Goal: Task Accomplishment & Management: Use online tool/utility

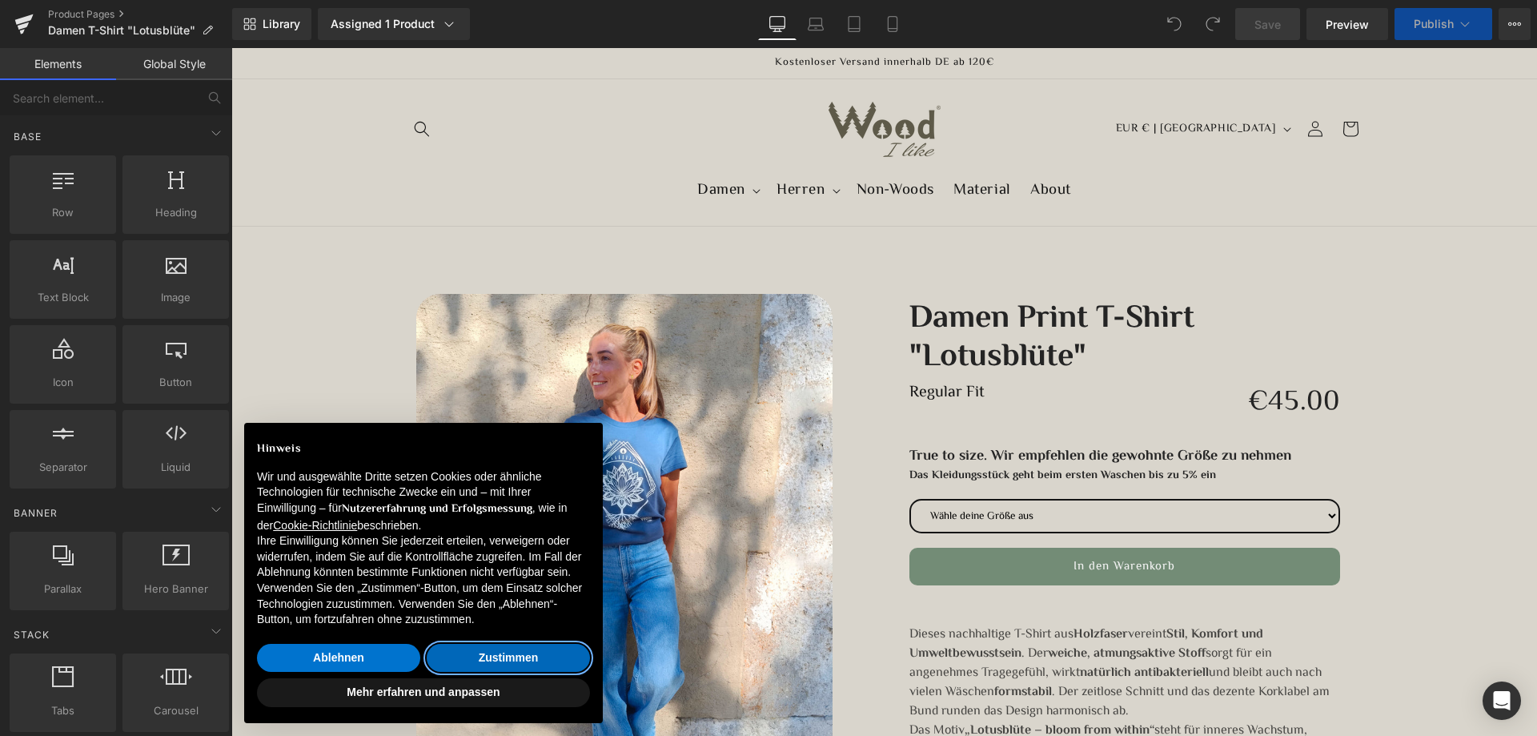
click at [497, 658] on button "Zustimmen" at bounding box center [508, 658] width 163 height 29
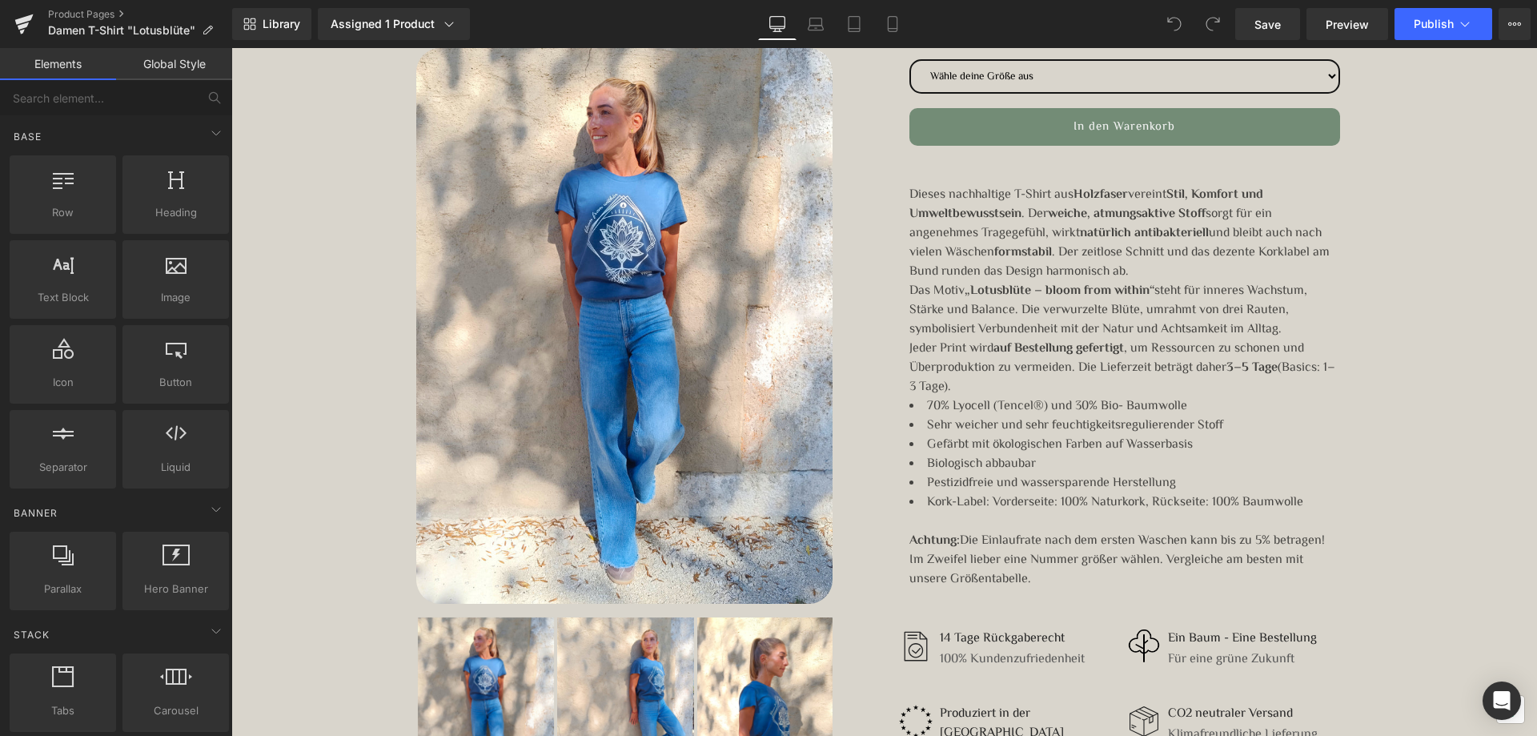
scroll to position [400, 0]
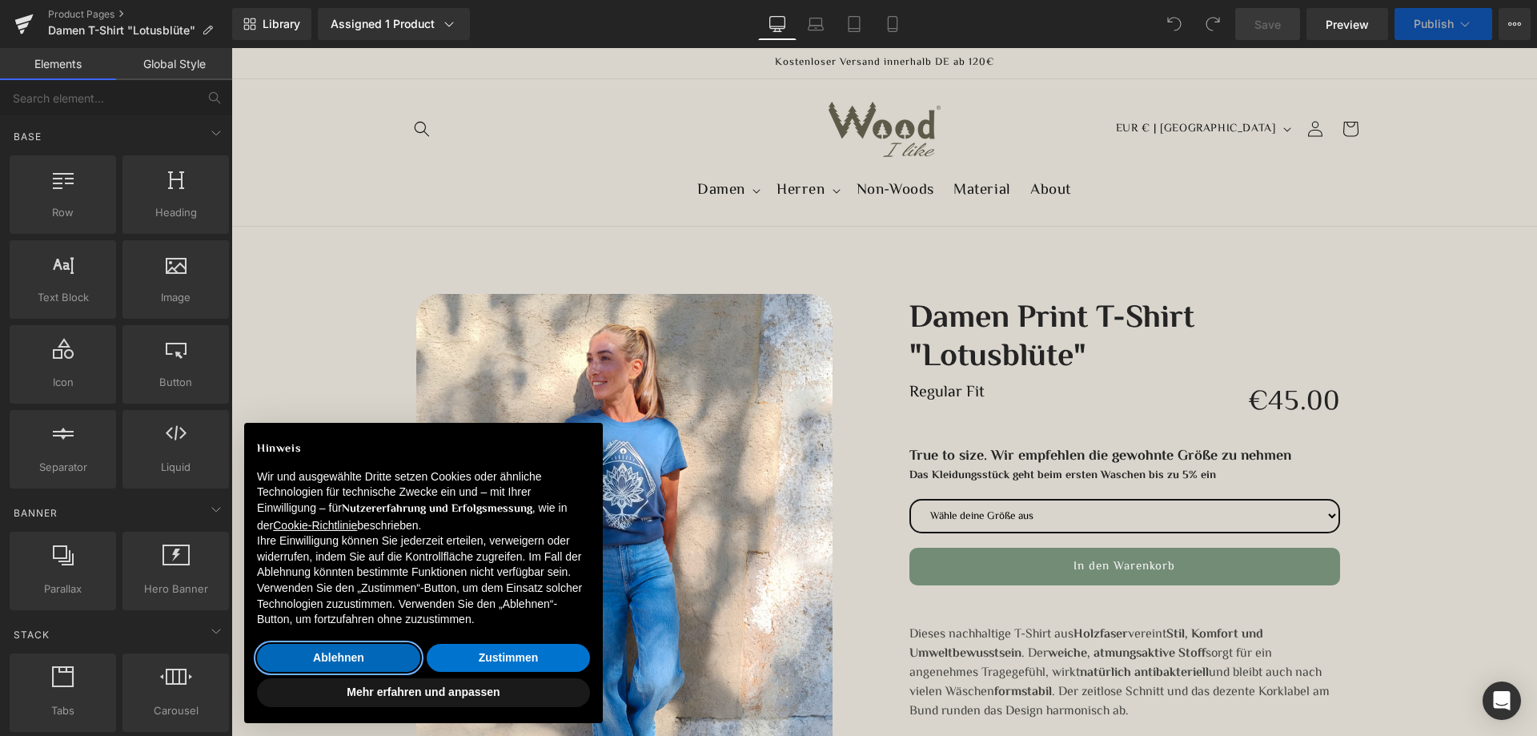
click at [342, 662] on button "Ablehnen" at bounding box center [338, 658] width 163 height 29
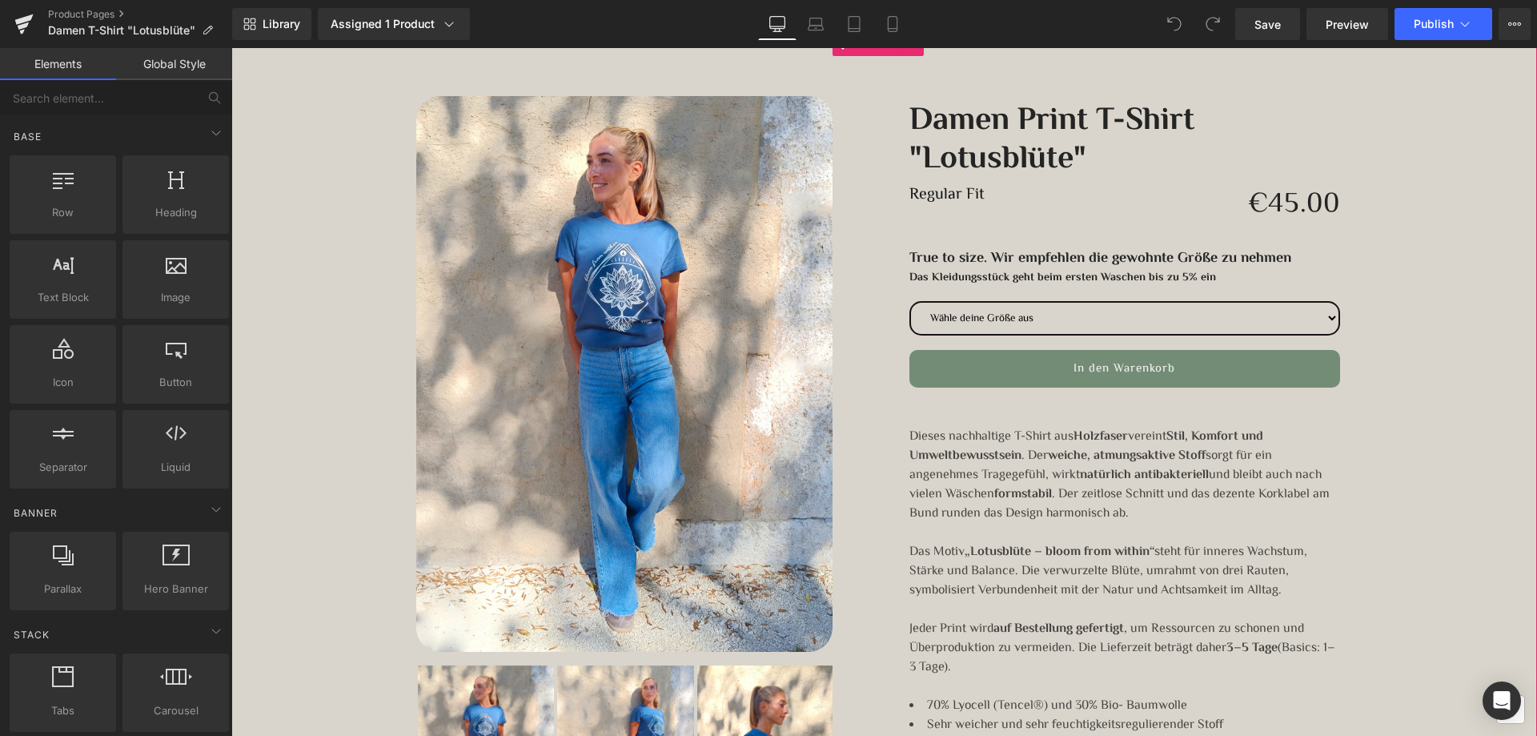
scroll to position [240, 0]
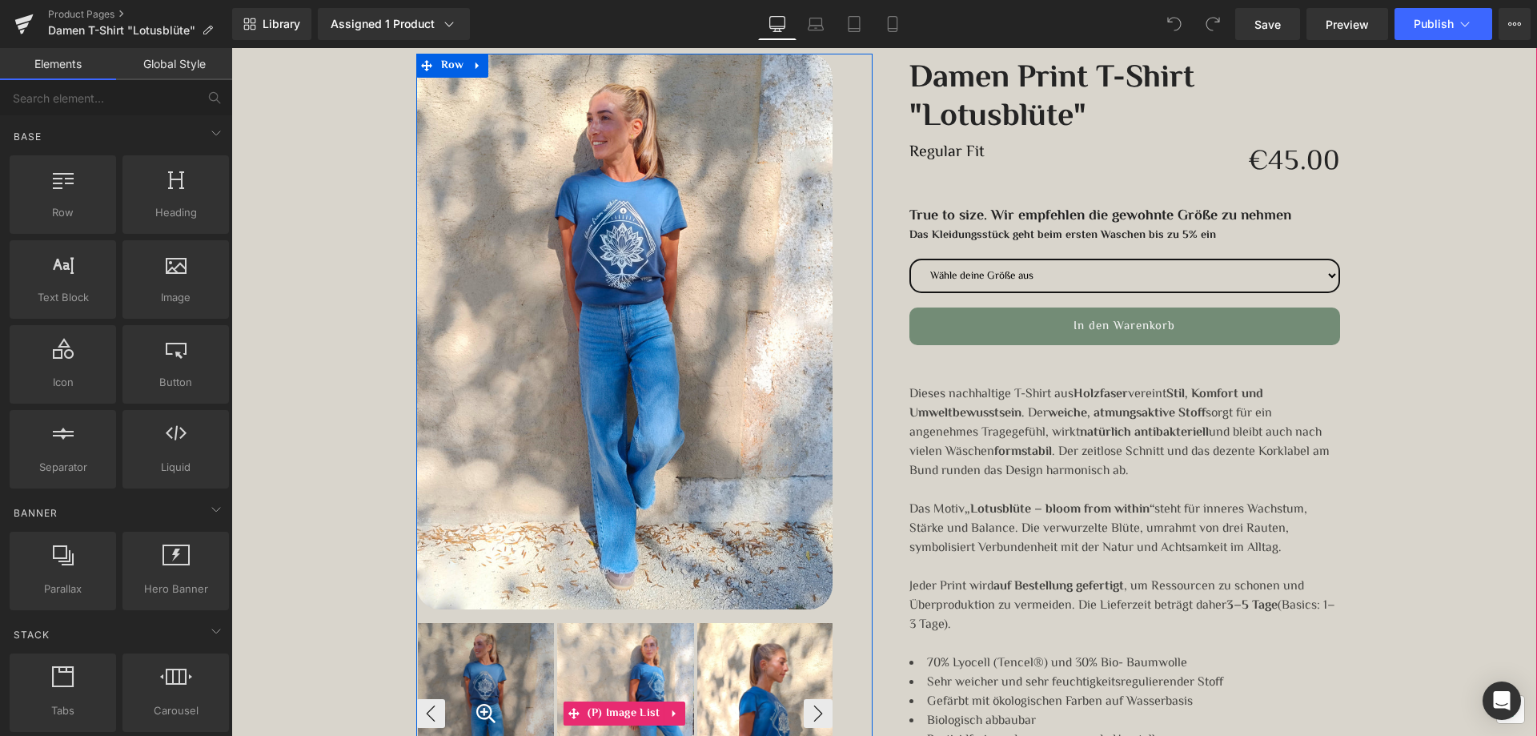
drag, startPoint x: 516, startPoint y: 679, endPoint x: 570, endPoint y: 670, distance: 55.2
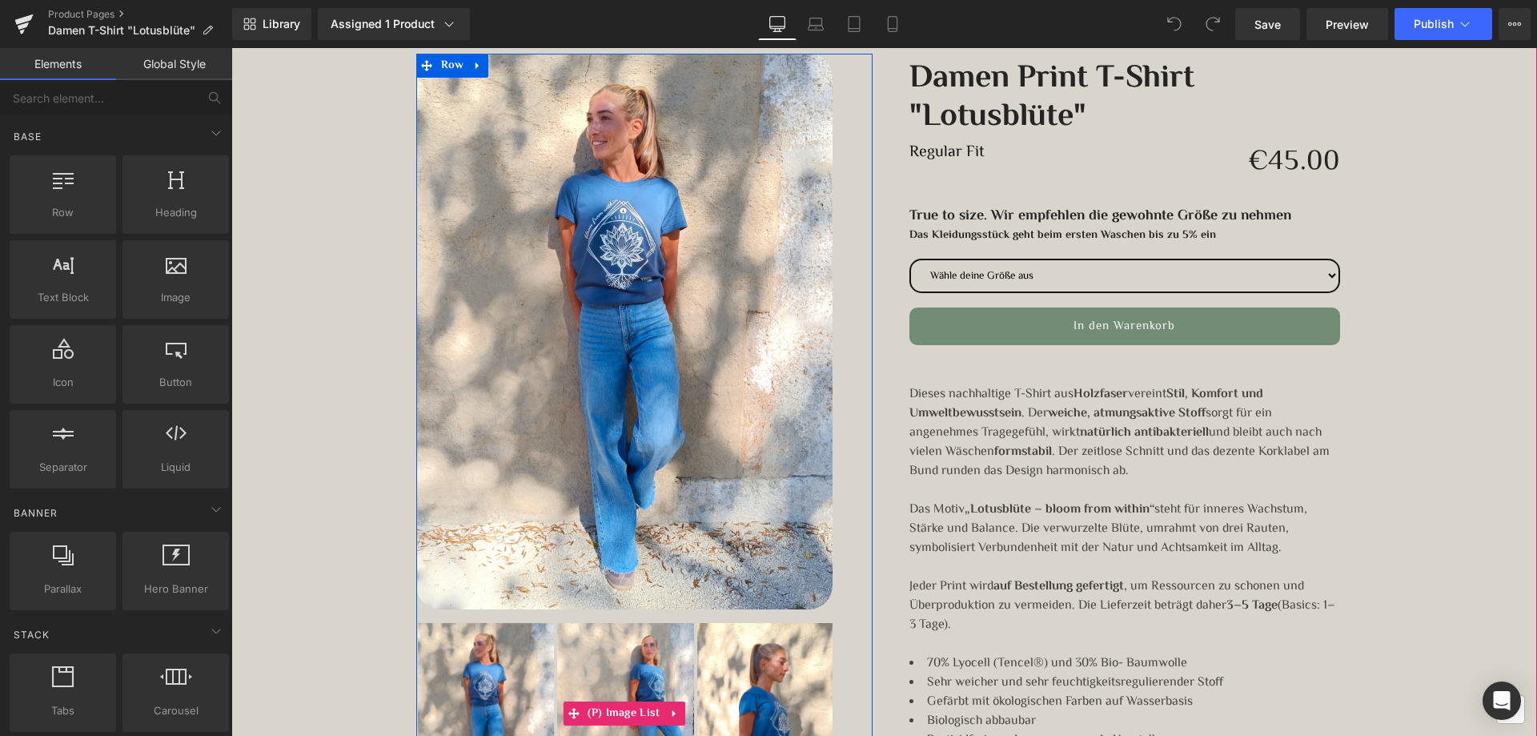
click at [514, 680] on div at bounding box center [486, 714] width 137 height 183
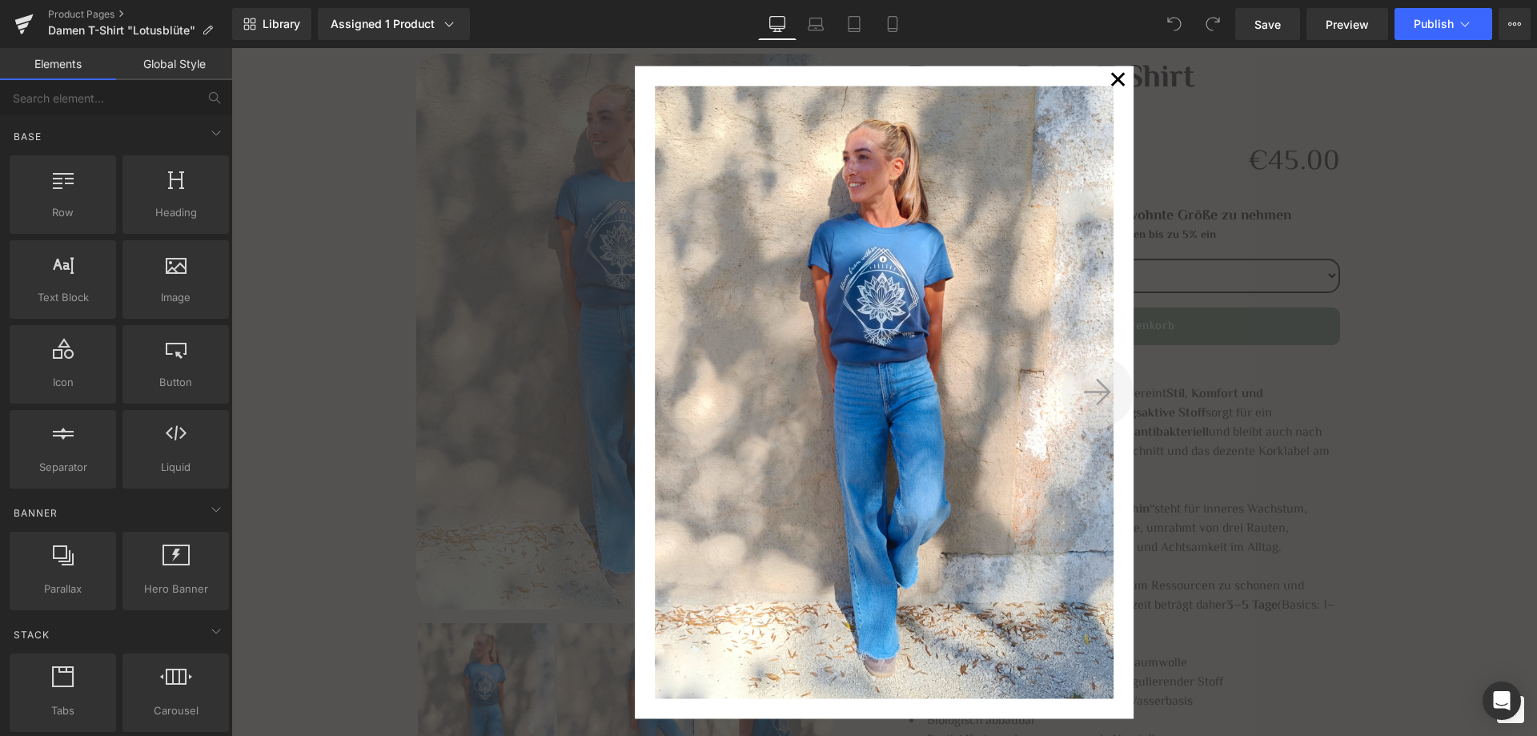
click at [1095, 388] on icon at bounding box center [1097, 391] width 27 height 31
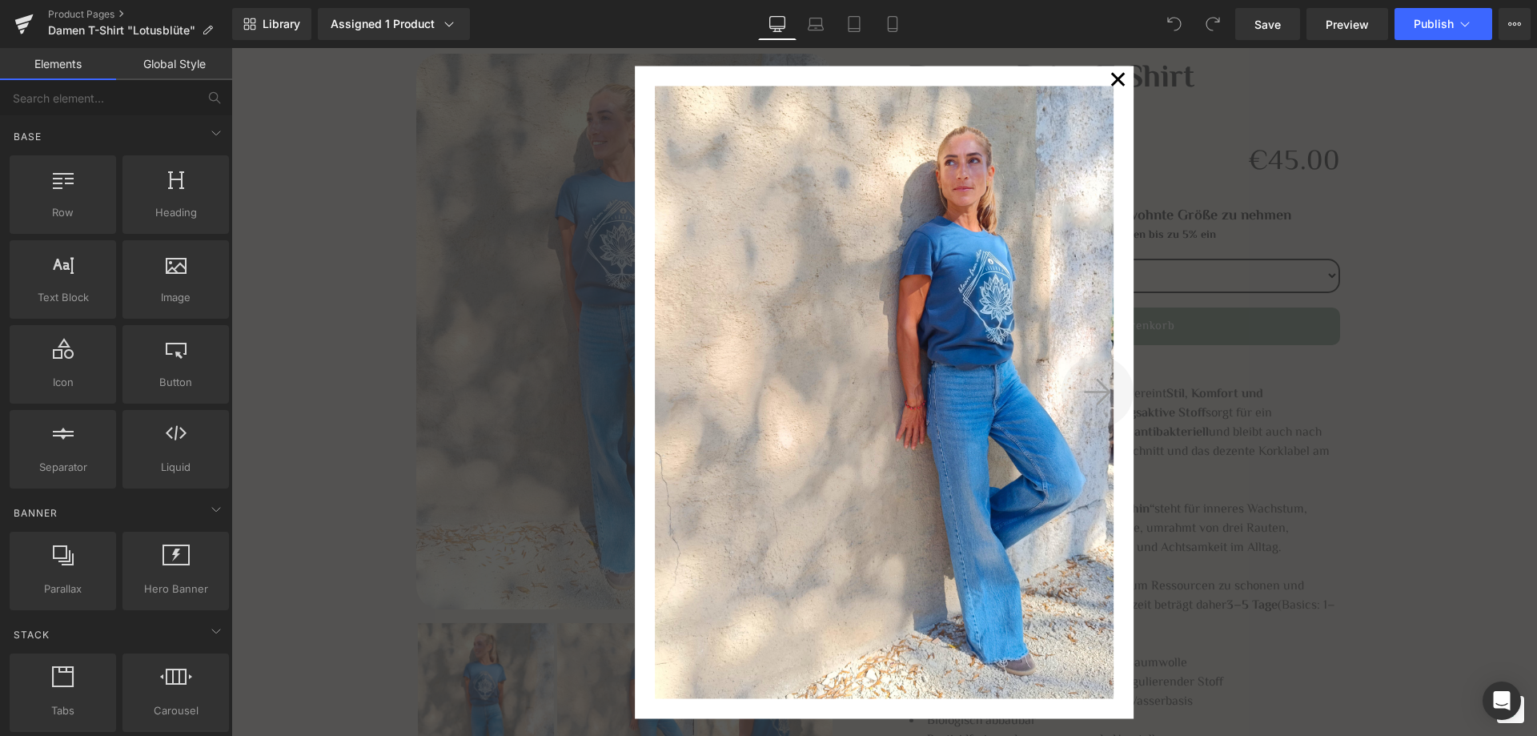
click at [1095, 393] on icon at bounding box center [1097, 391] width 27 height 31
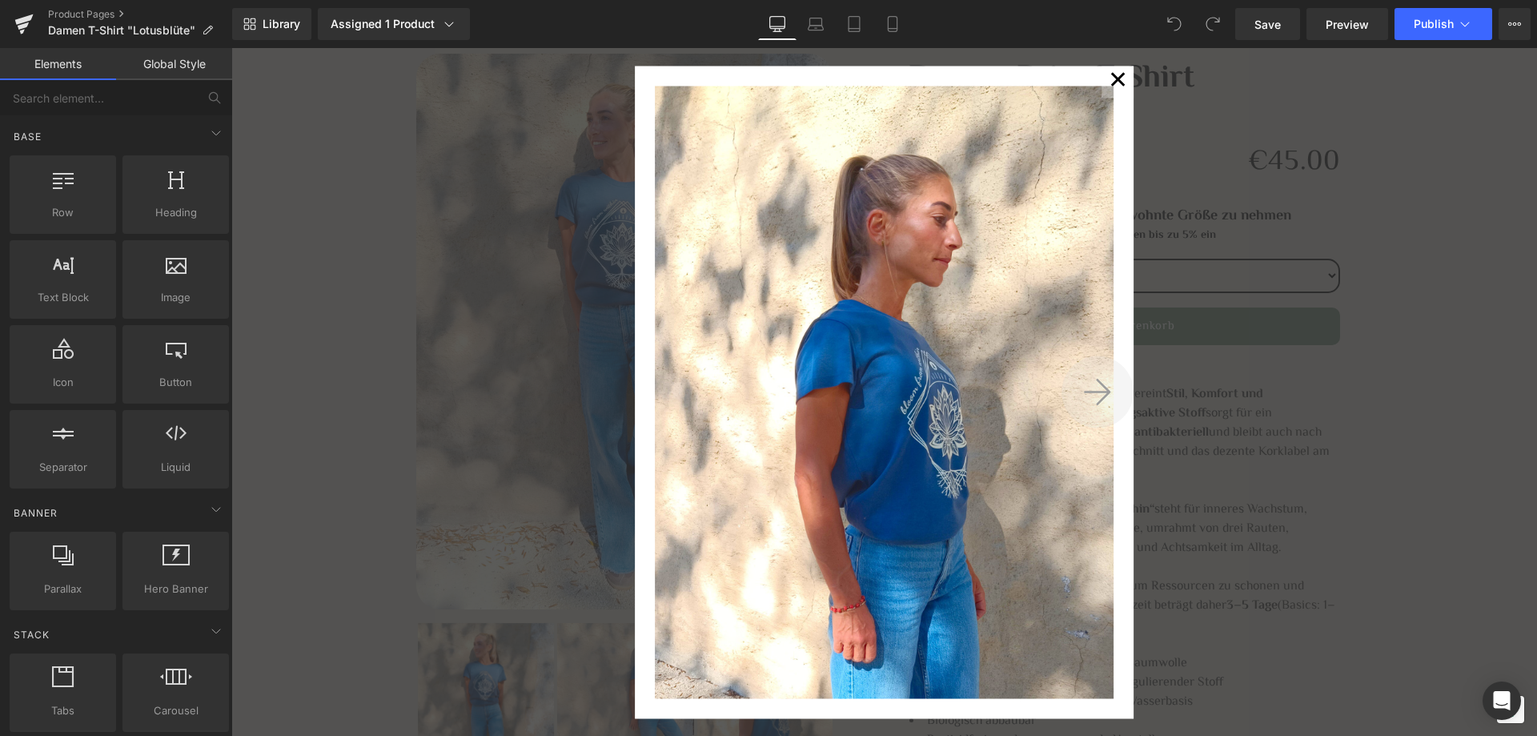
click at [1095, 393] on icon at bounding box center [1097, 391] width 27 height 31
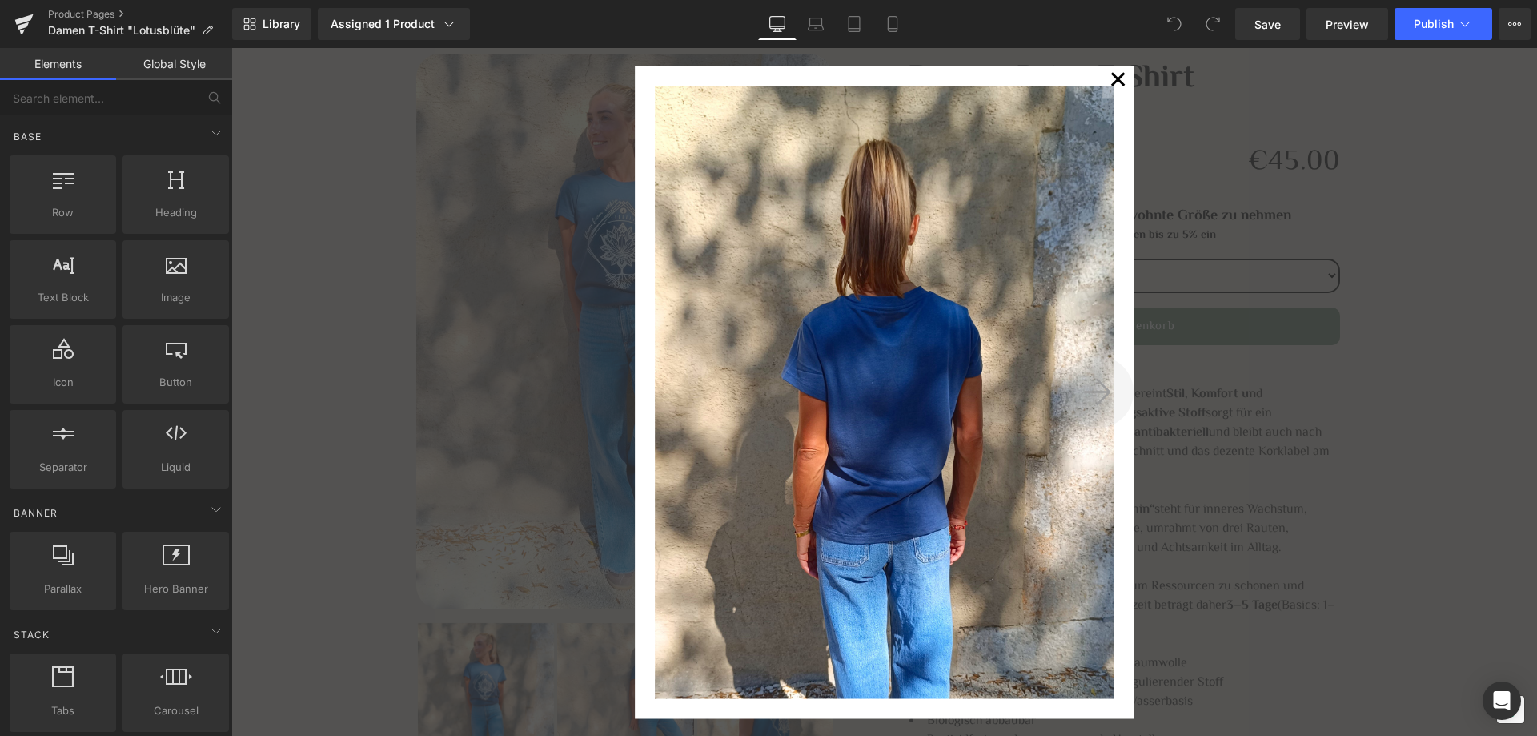
click at [1095, 393] on icon at bounding box center [1097, 391] width 27 height 31
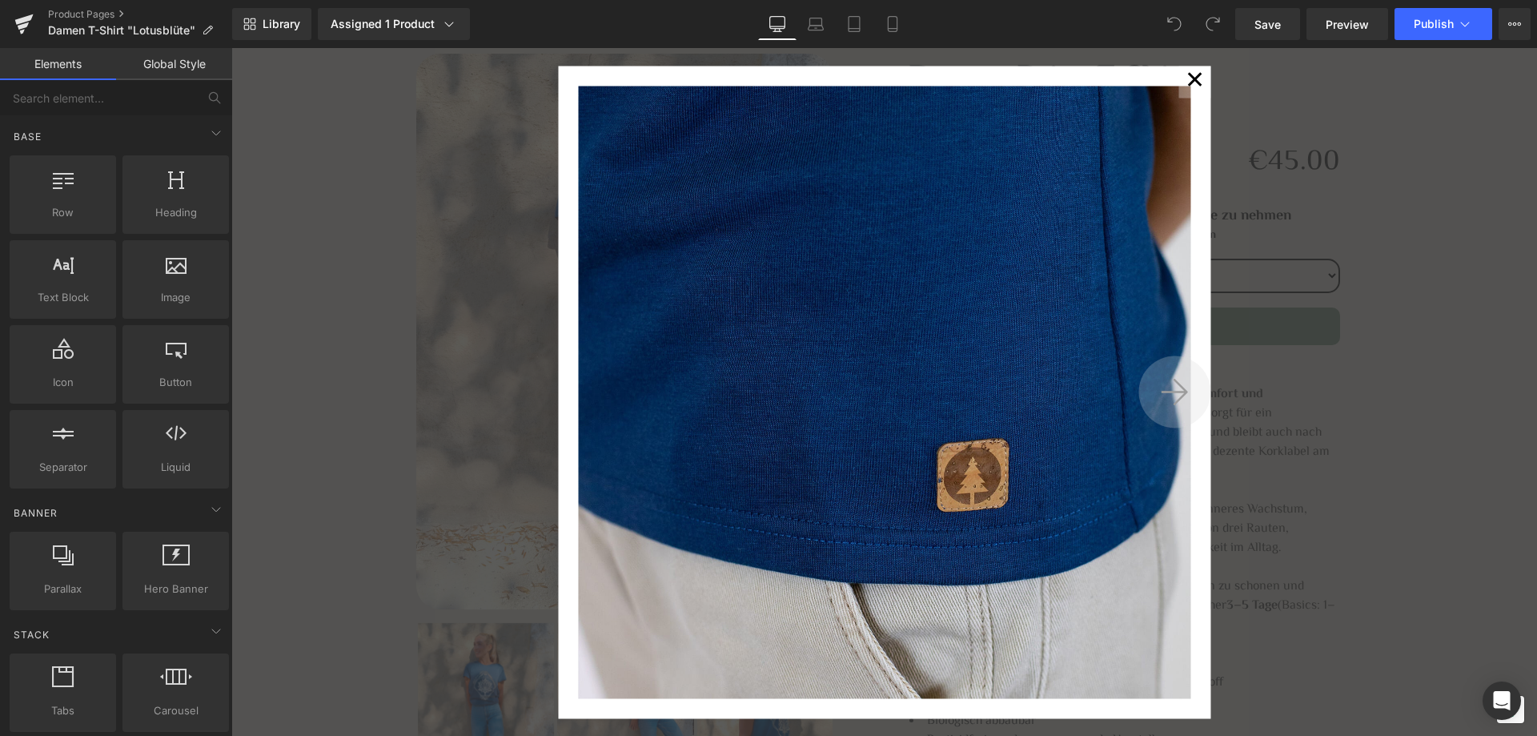
click at [1095, 393] on img at bounding box center [884, 392] width 613 height 613
click at [1177, 393] on icon at bounding box center [1174, 391] width 27 height 31
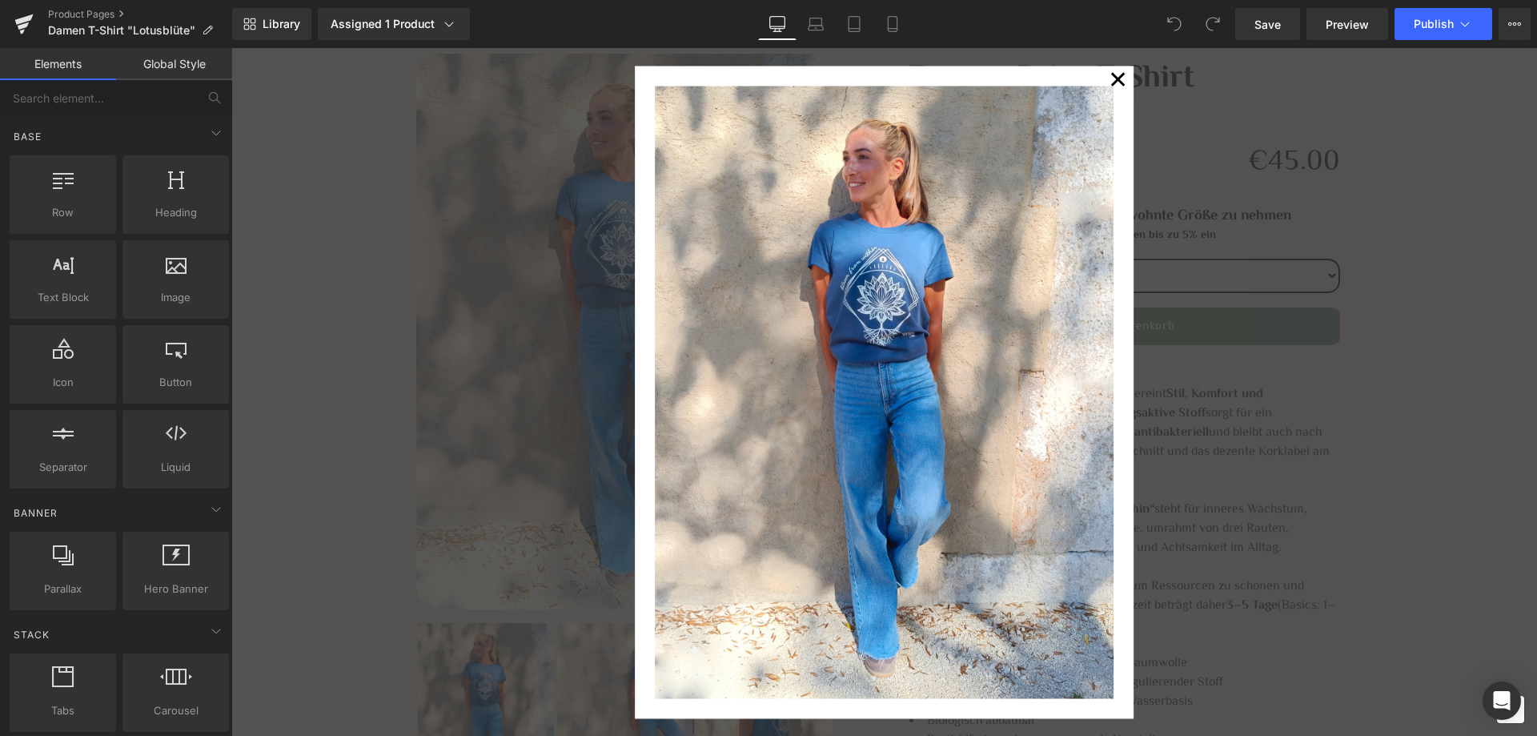
click at [1111, 70] on button "✕" at bounding box center [1118, 82] width 32 height 32
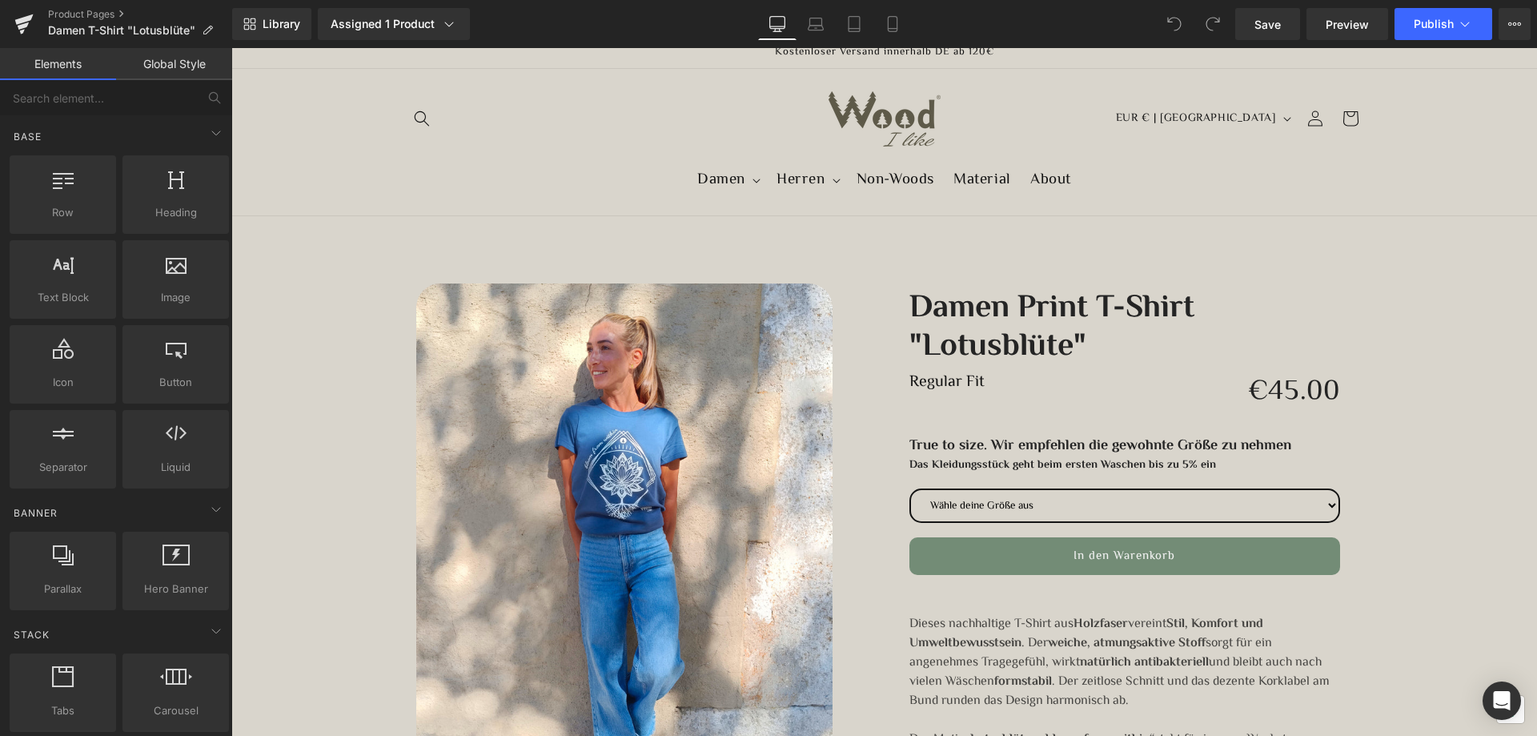
scroll to position [160, 0]
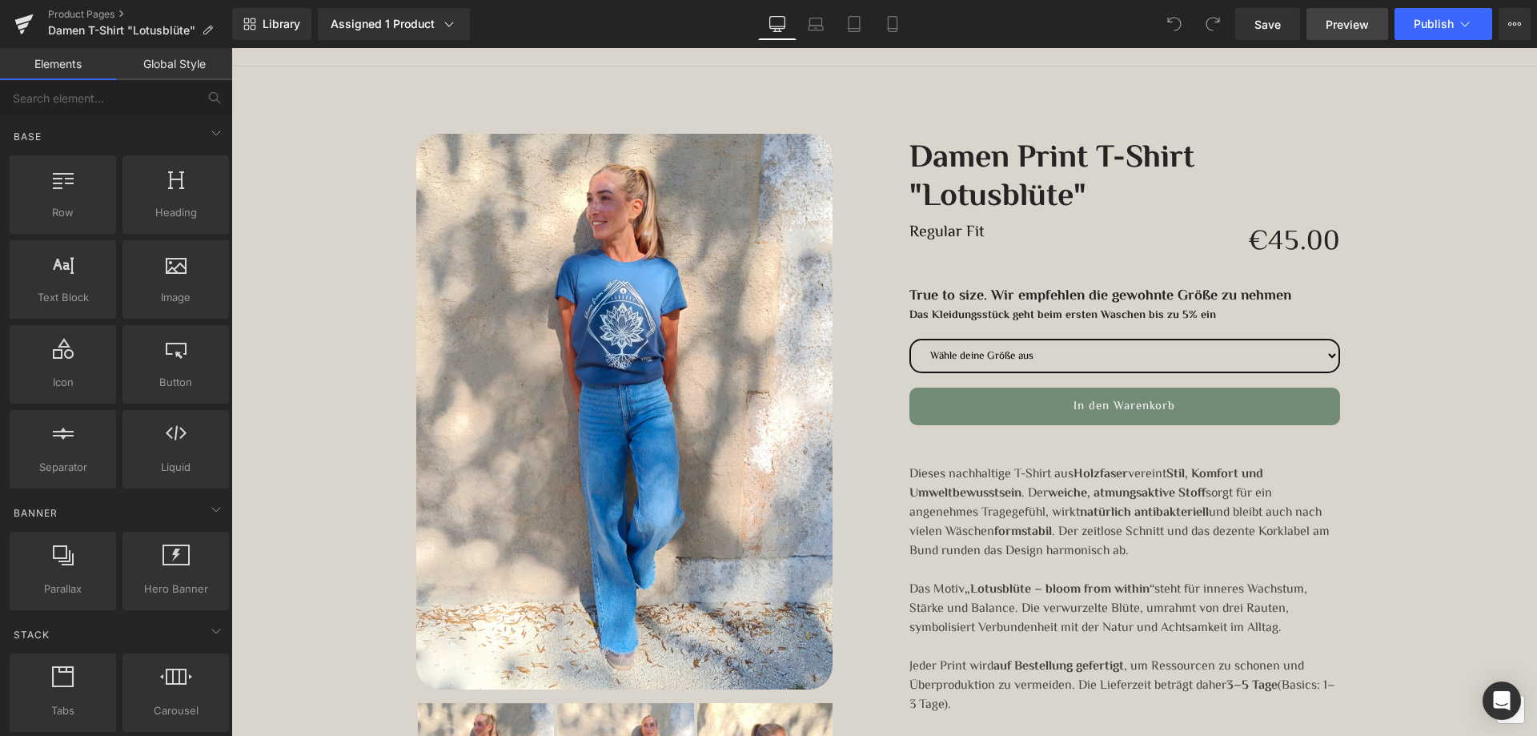
click at [1356, 31] on span "Preview" at bounding box center [1347, 24] width 43 height 17
click at [1434, 22] on span "Publish" at bounding box center [1434, 24] width 40 height 13
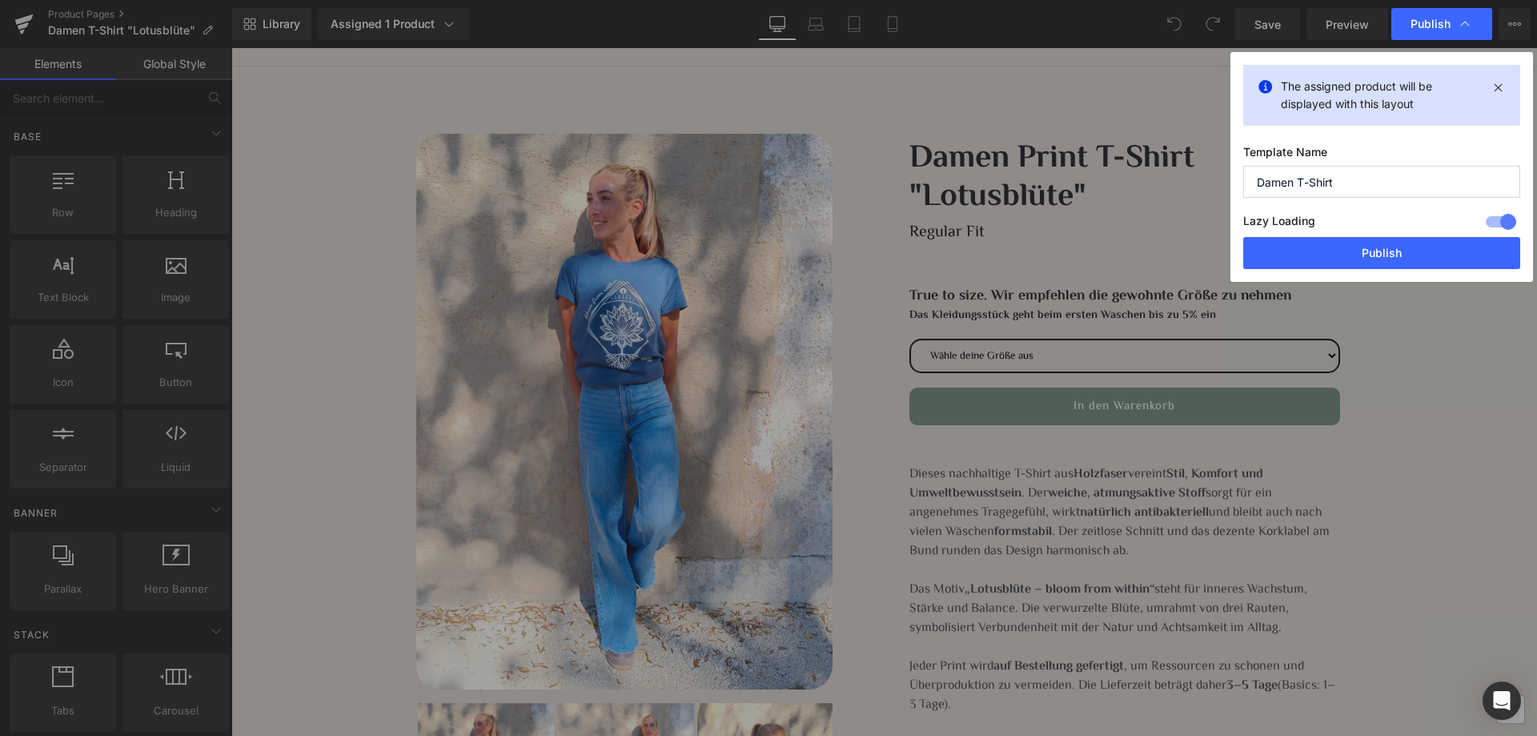
click at [1382, 183] on input "Damen T-Shirt" at bounding box center [1382, 182] width 277 height 32
type input "Damen T-Shirt "Lotusblüte""
click at [1336, 257] on button "Publish" at bounding box center [1382, 253] width 277 height 32
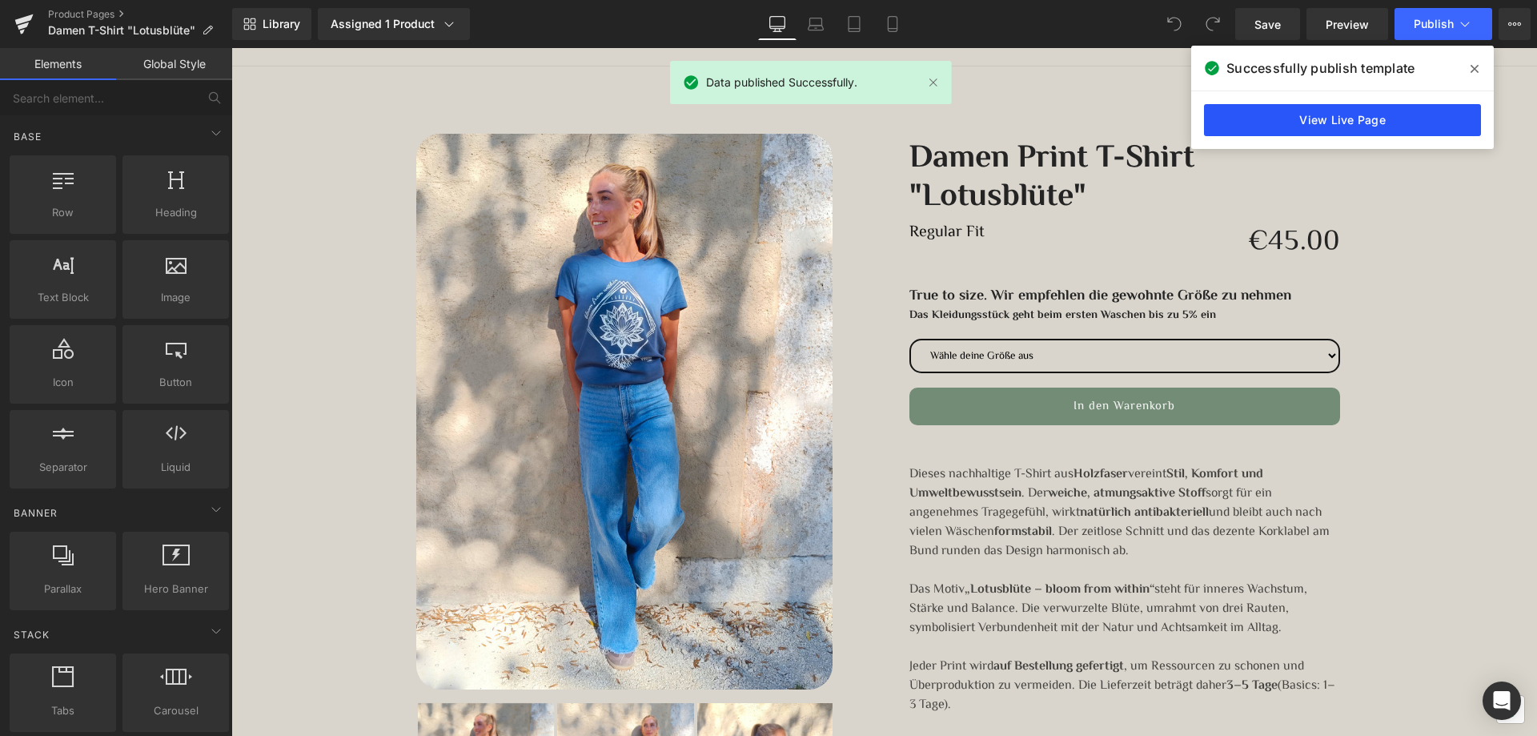
click at [1345, 120] on link "View Live Page" at bounding box center [1342, 120] width 277 height 32
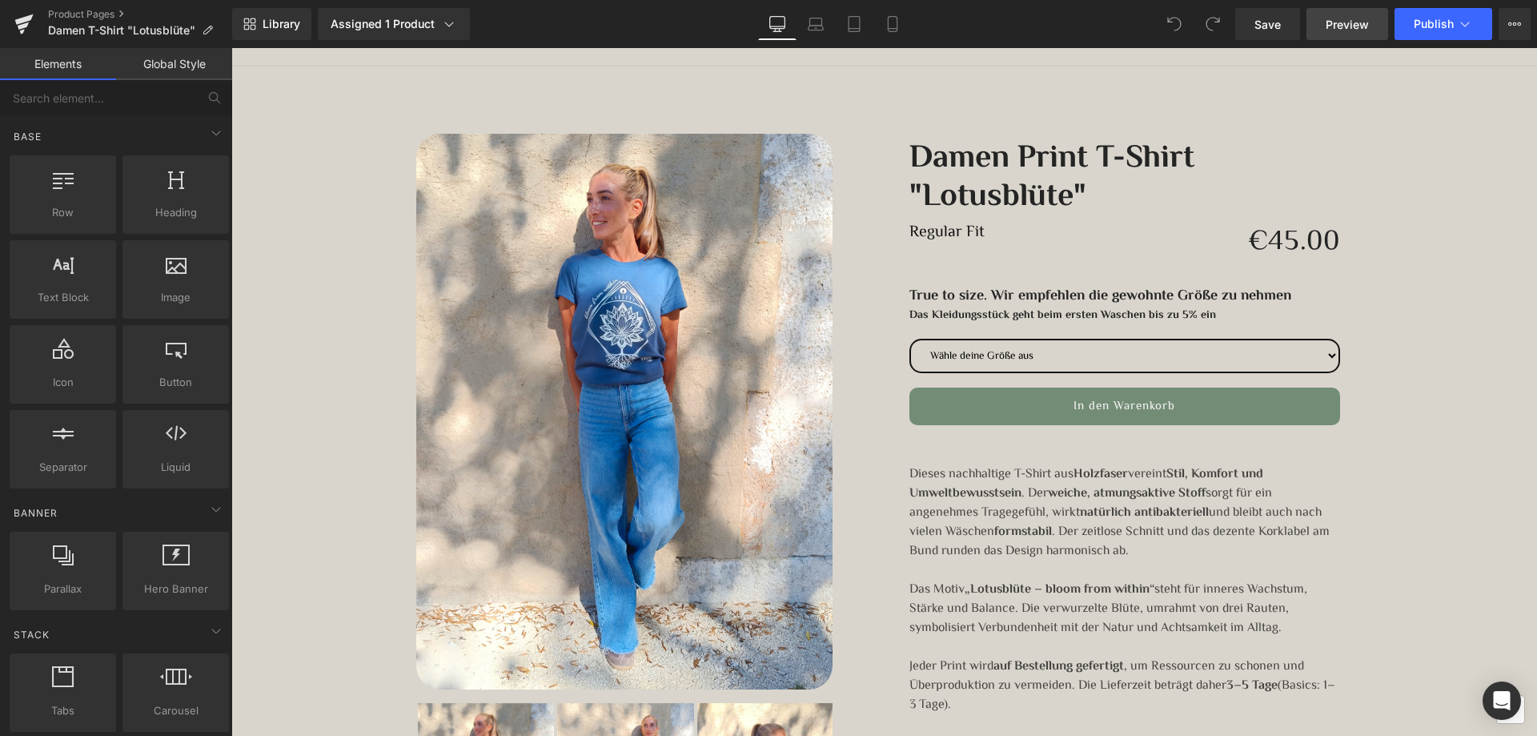
click at [1323, 22] on link "Preview" at bounding box center [1348, 24] width 82 height 32
drag, startPoint x: 1265, startPoint y: 26, endPoint x: 1248, endPoint y: 268, distance: 243.3
click at [1265, 26] on span "Save" at bounding box center [1268, 24] width 26 height 17
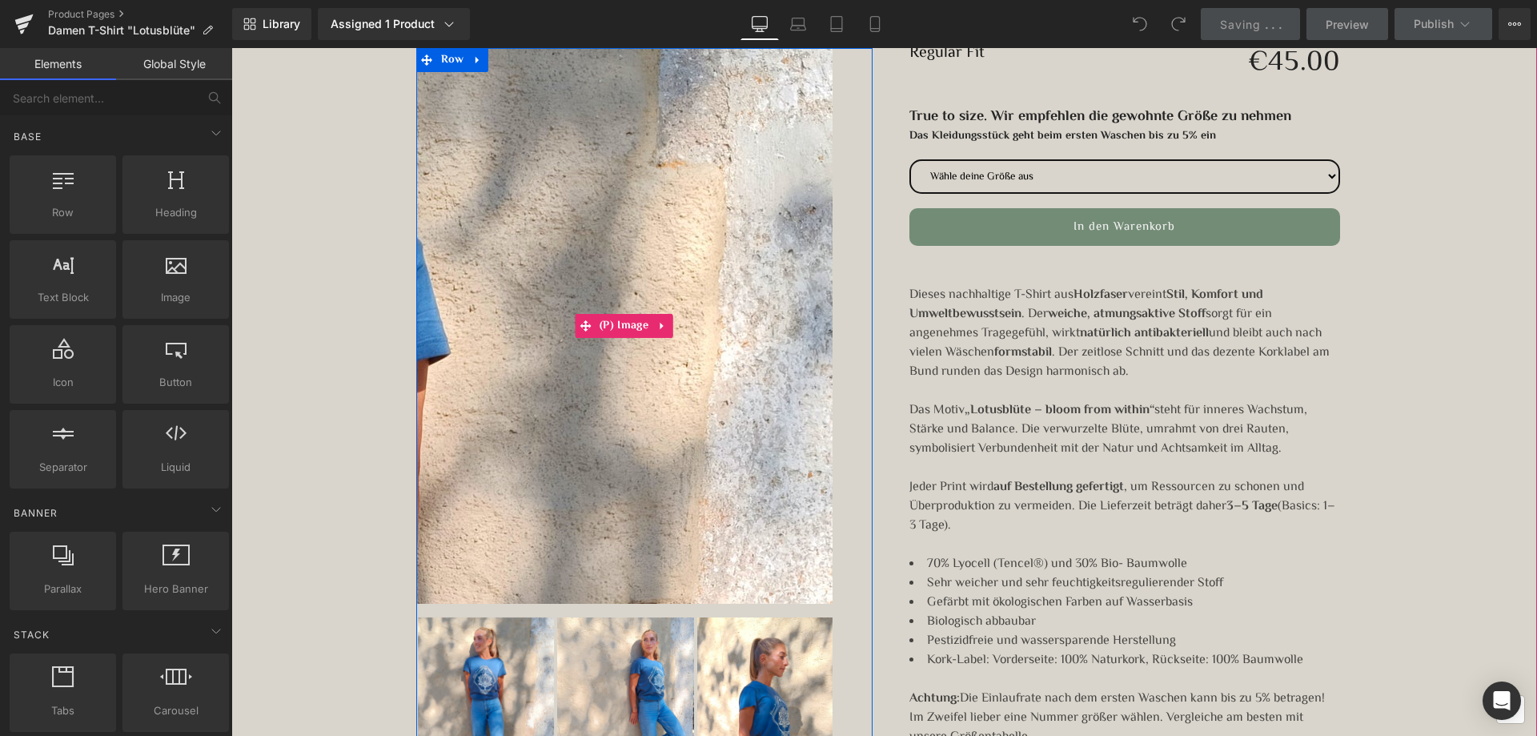
scroll to position [400, 0]
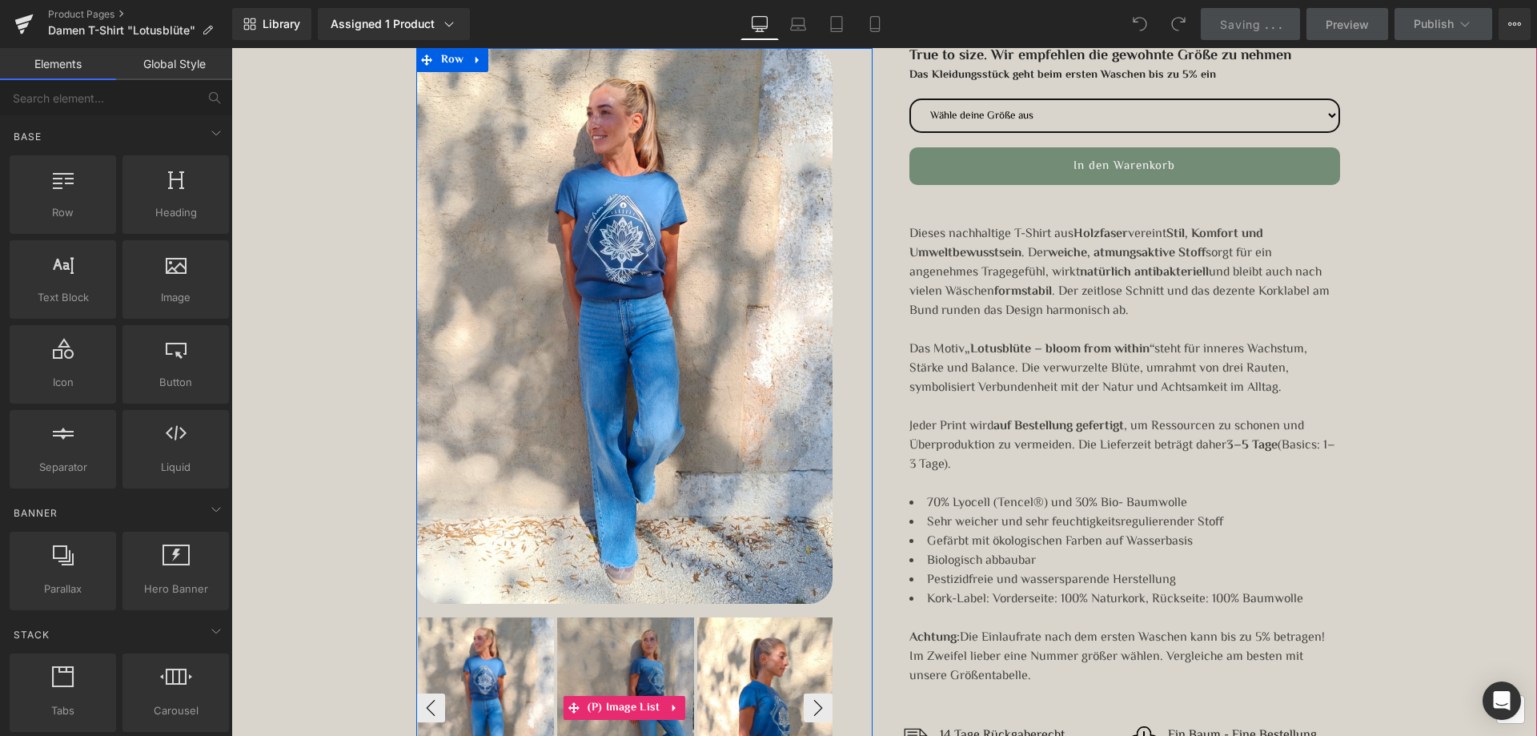
click at [610, 666] on div at bounding box center [625, 708] width 137 height 183
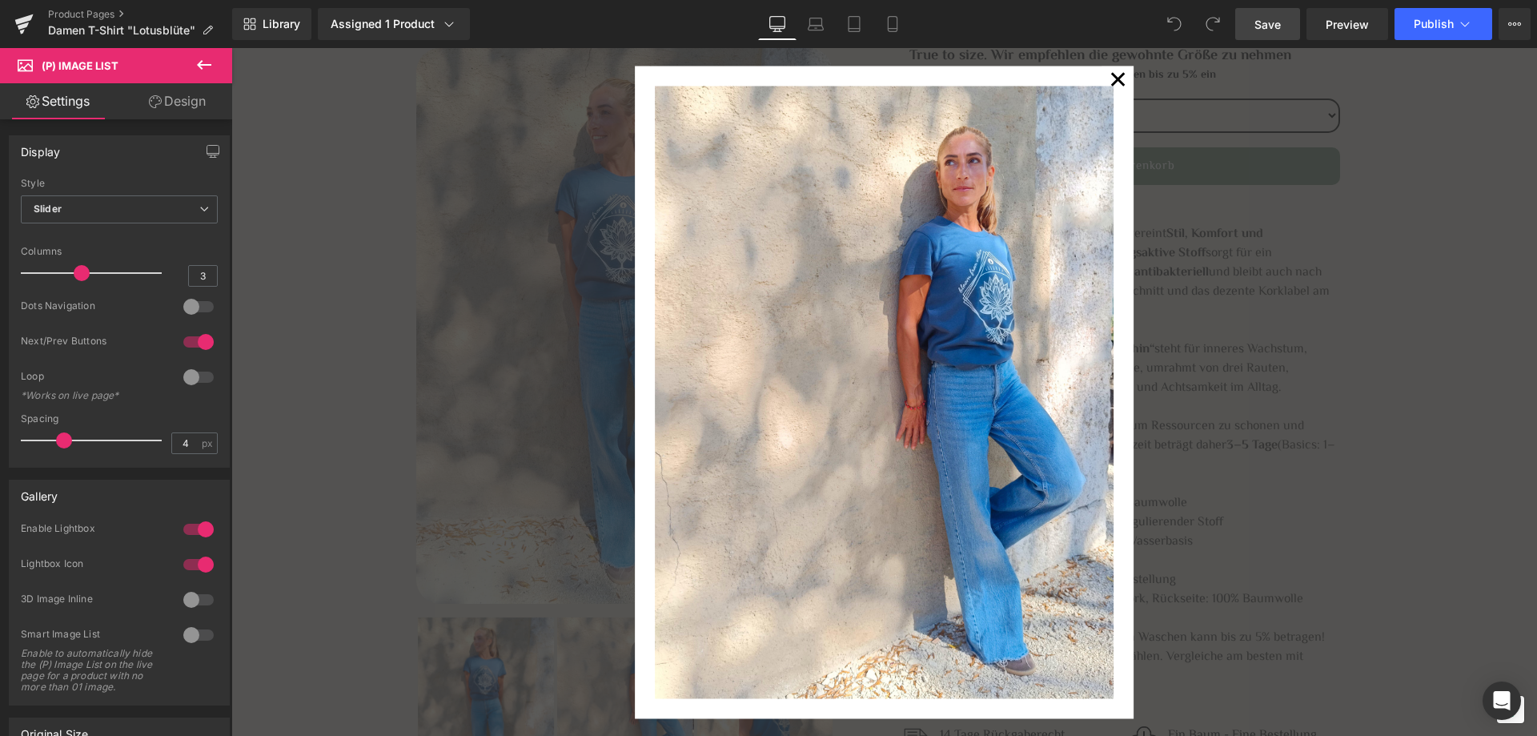
click at [1358, 410] on div "✕" at bounding box center [884, 392] width 1306 height 688
